Goal: Information Seeking & Learning: Check status

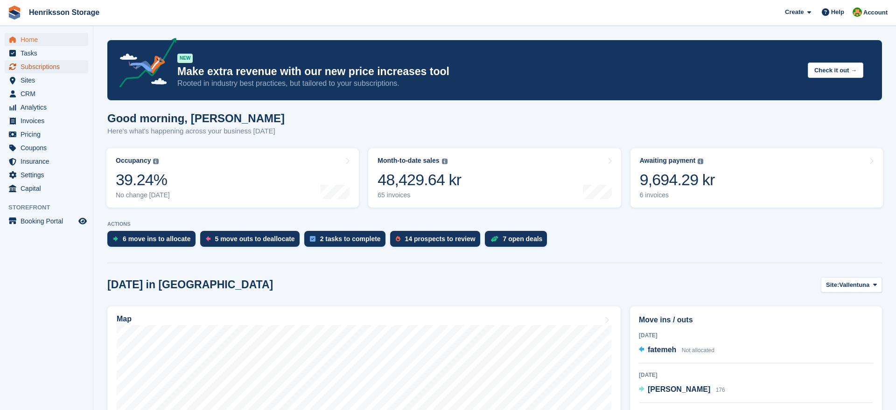
click at [22, 69] on span "Subscriptions" at bounding box center [49, 66] width 56 height 13
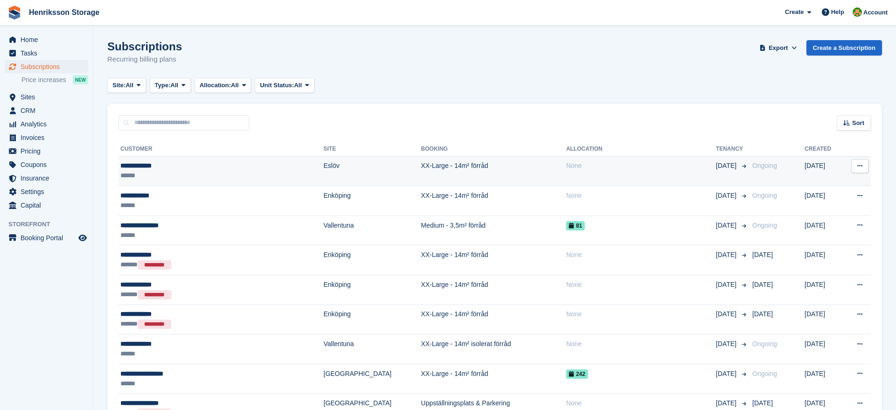
click at [502, 170] on td "XX-Large - 14m² förråd" at bounding box center [493, 171] width 145 height 30
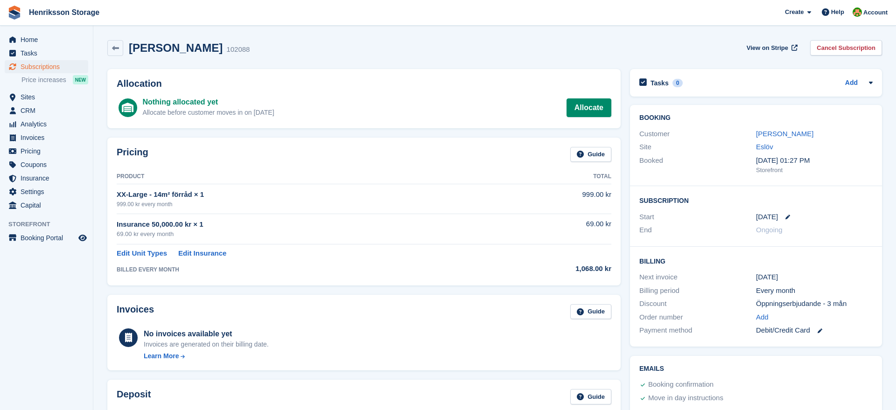
click at [118, 59] on div "Mats Eriksson 102088 View on Stripe Cancel Subscription" at bounding box center [495, 49] width 784 height 29
click at [116, 51] on icon at bounding box center [115, 48] width 7 height 7
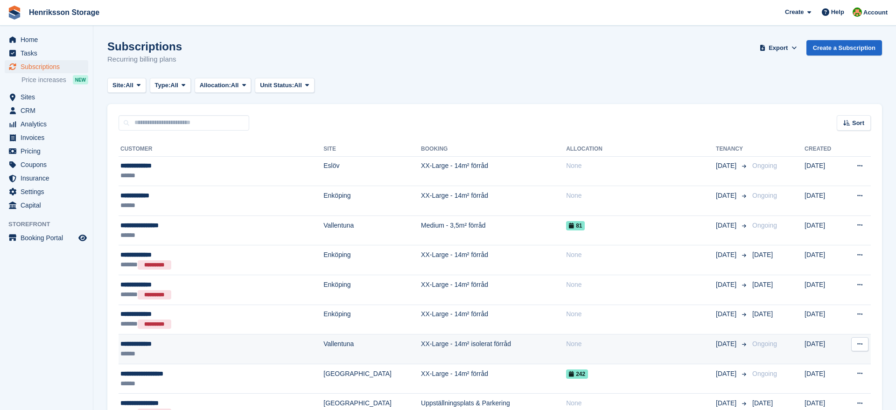
click at [238, 346] on div "**********" at bounding box center [190, 344] width 141 height 10
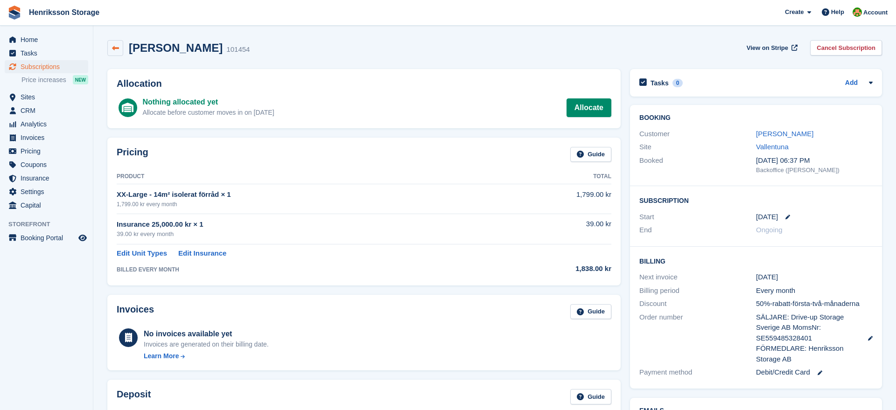
click at [116, 45] on icon at bounding box center [115, 48] width 7 height 7
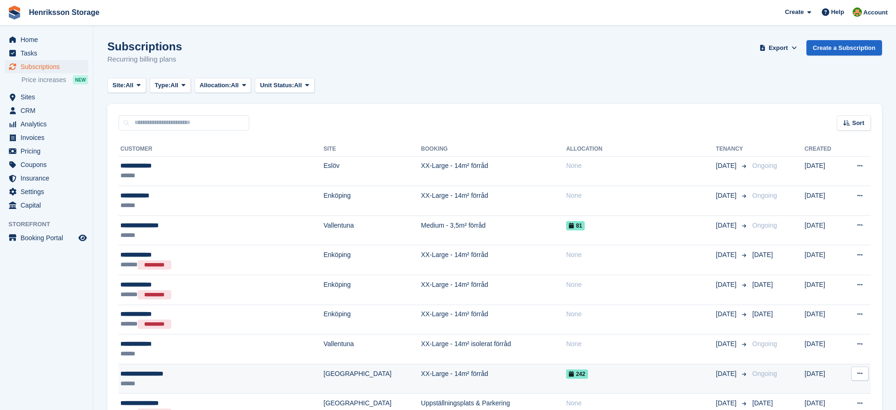
click at [192, 371] on div "**********" at bounding box center [190, 374] width 141 height 10
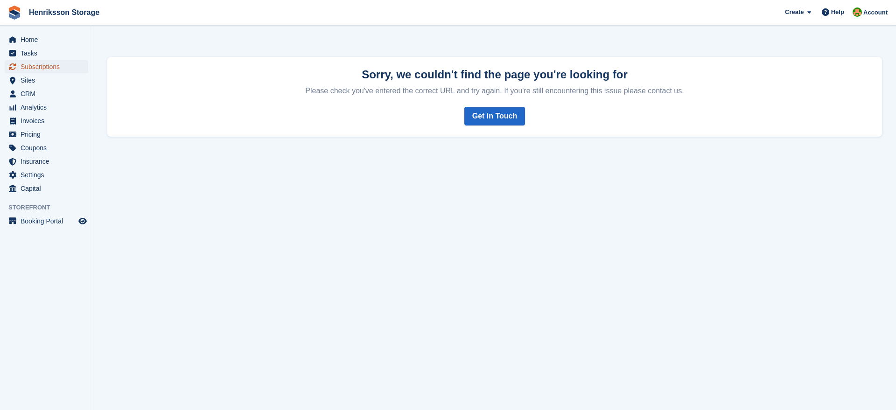
click at [54, 64] on span "Subscriptions" at bounding box center [49, 66] width 56 height 13
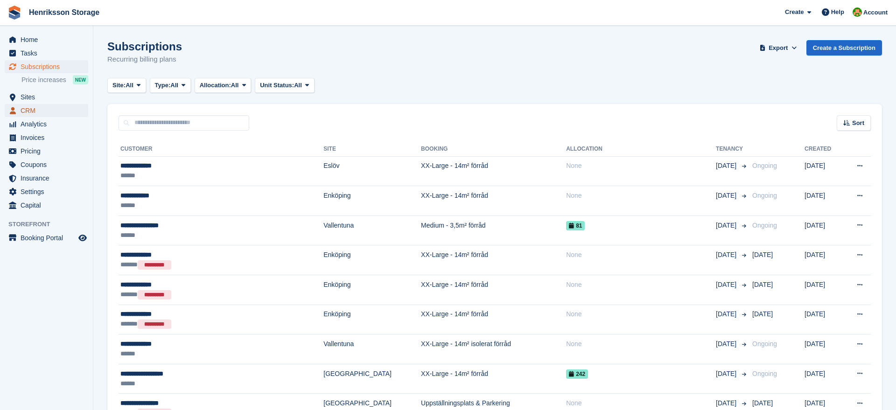
click at [34, 109] on span "CRM" at bounding box center [49, 110] width 56 height 13
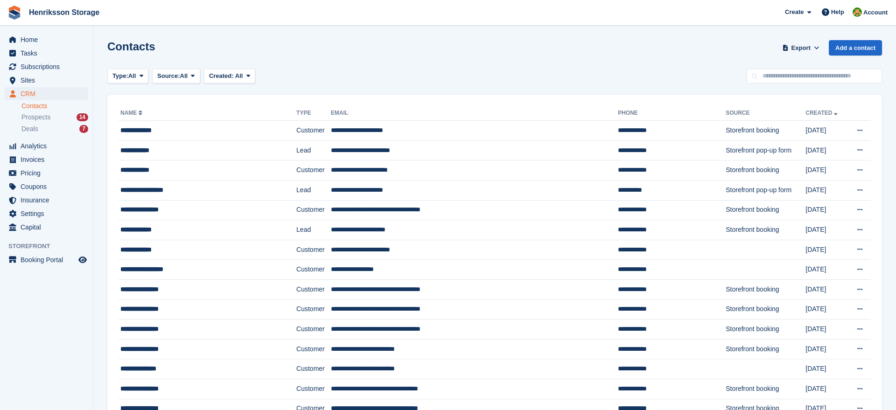
click at [308, 74] on div "Type: All All Lead Customer Source: All All Storefront Backoffice Pre-Opening i…" at bounding box center [494, 76] width 775 height 15
click at [34, 148] on span "Analytics" at bounding box center [49, 146] width 56 height 13
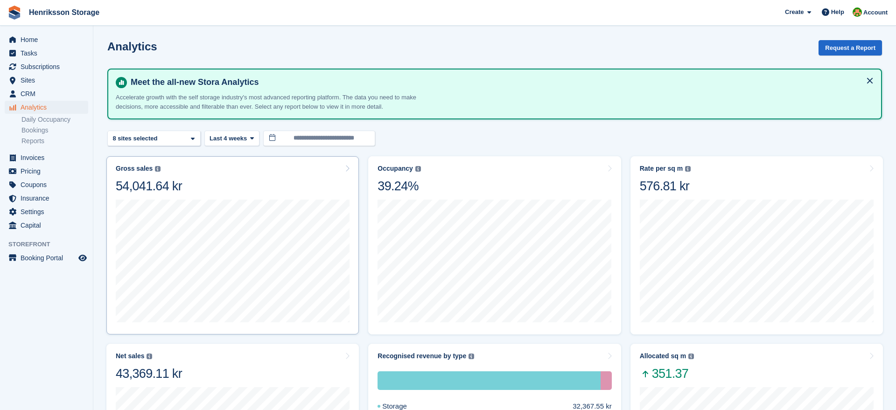
click at [131, 167] on div "Gross sales" at bounding box center [134, 169] width 37 height 8
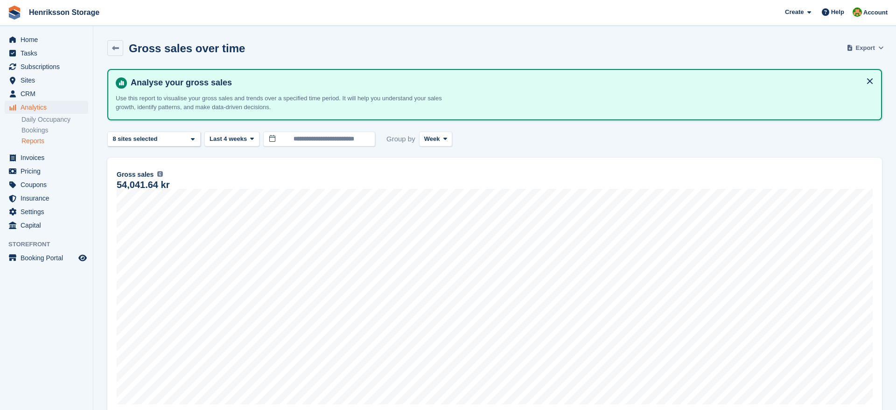
click at [865, 51] on span "Export" at bounding box center [865, 47] width 19 height 9
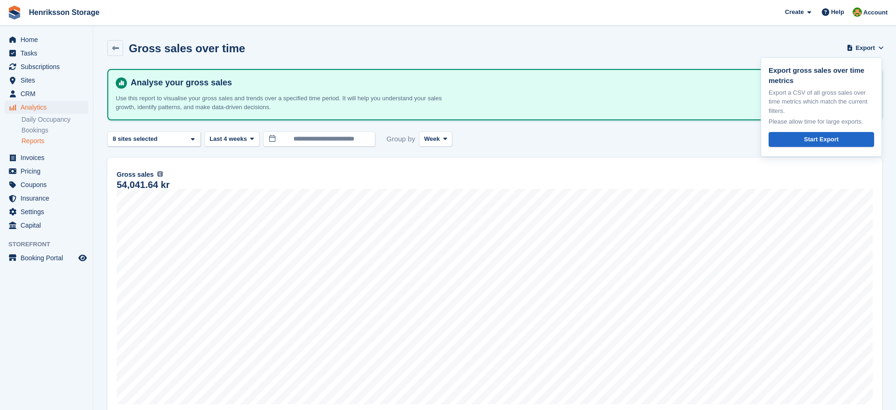
click at [697, 58] on div "Gross sales over time Export Export gross sales over time metrics Export a CSV …" at bounding box center [494, 53] width 775 height 27
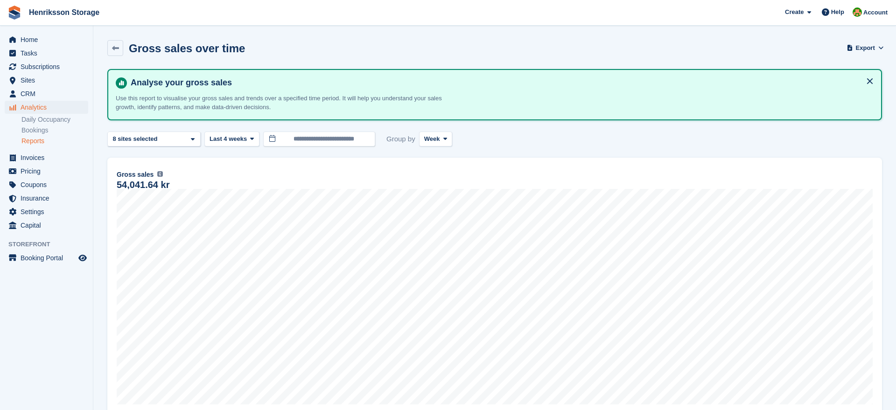
click at [34, 144] on link "Reports" at bounding box center [54, 141] width 67 height 9
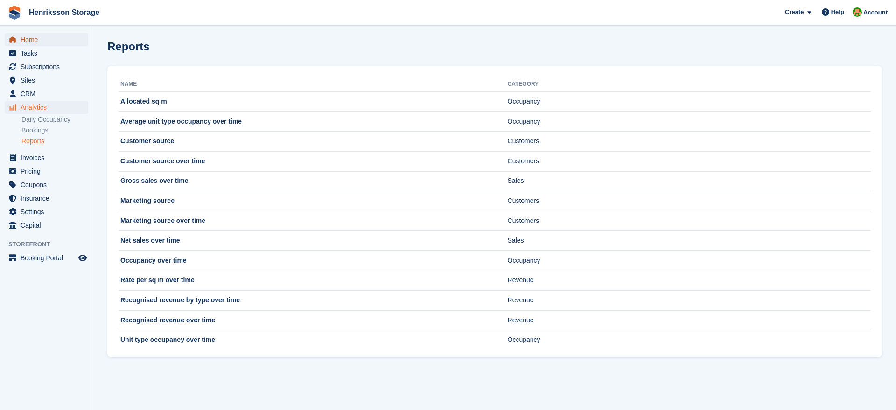
click at [34, 41] on span "Home" at bounding box center [49, 39] width 56 height 13
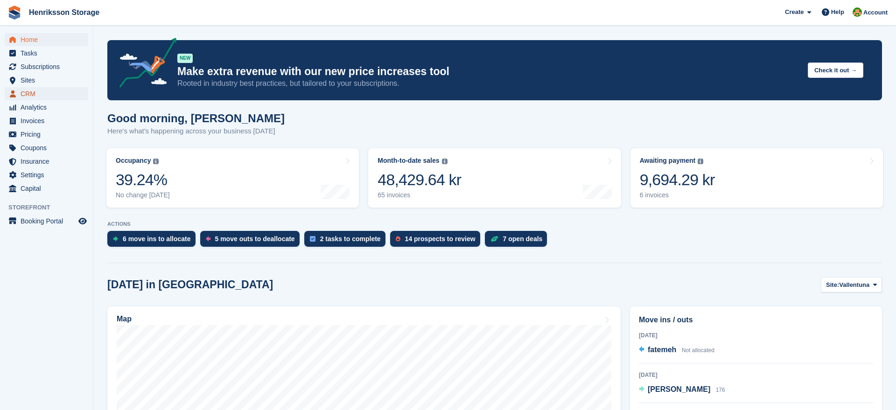
click at [26, 96] on span "CRM" at bounding box center [49, 93] width 56 height 13
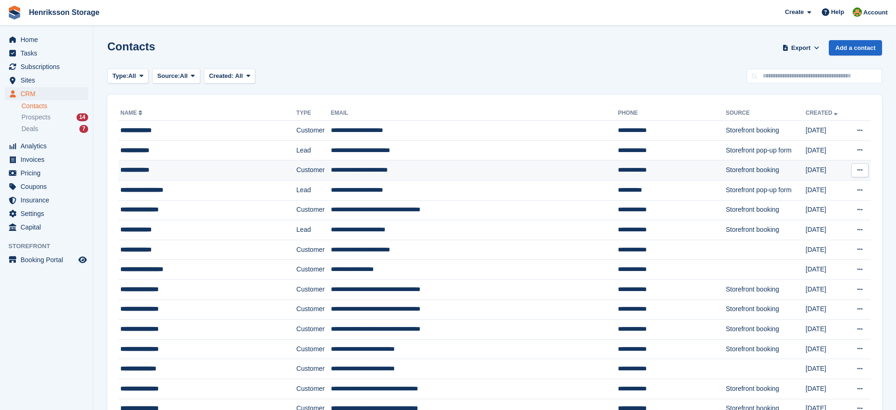
click at [141, 173] on div "**********" at bounding box center [192, 170] width 145 height 10
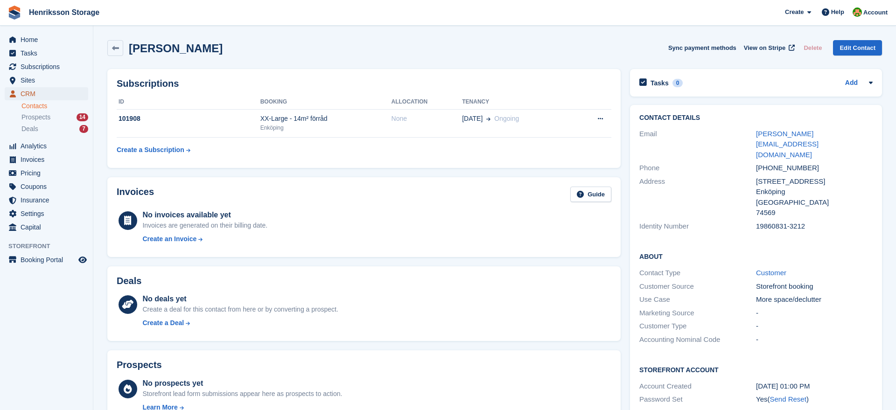
click at [27, 96] on span "CRM" at bounding box center [49, 93] width 56 height 13
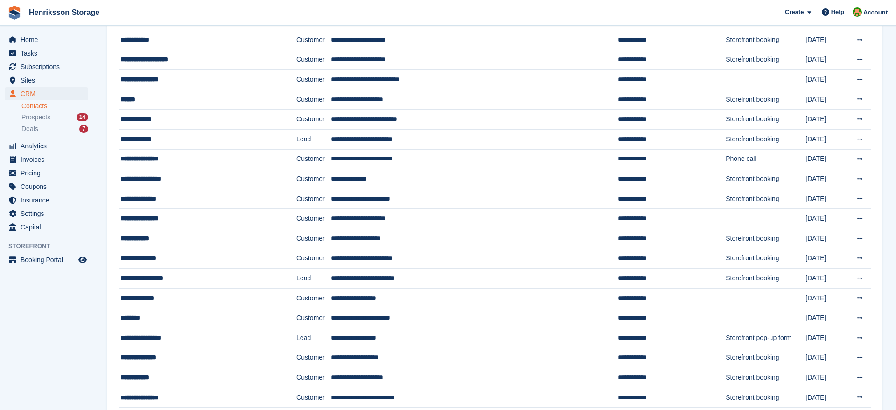
scroll to position [605, 0]
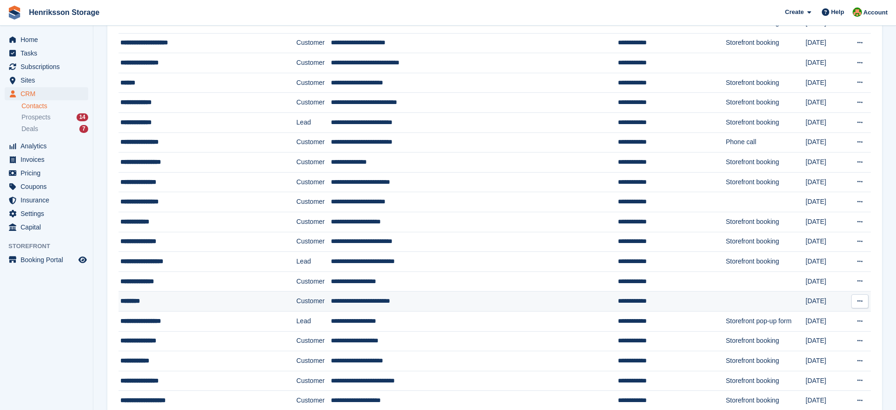
click at [186, 305] on div "********" at bounding box center [192, 301] width 145 height 10
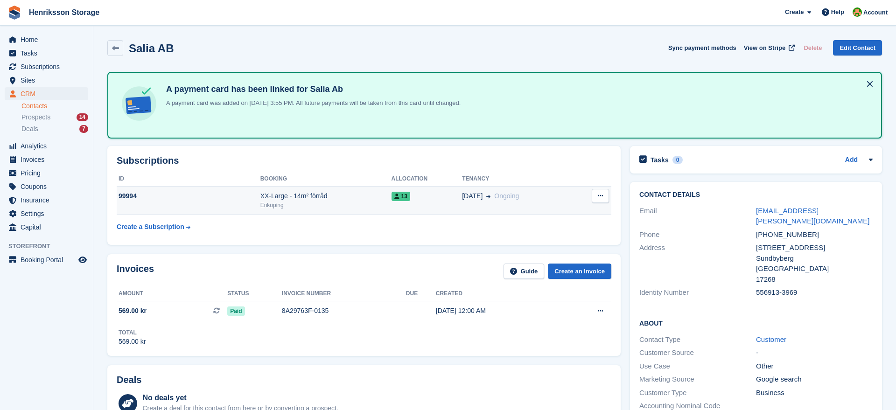
click at [193, 197] on div "99994" at bounding box center [189, 196] width 144 height 10
